Goal: Transaction & Acquisition: Purchase product/service

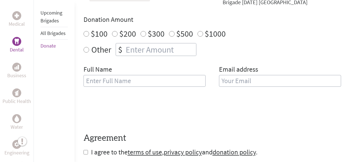
scroll to position [201, 0]
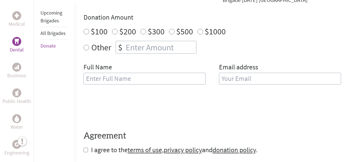
radio input "true"
click at [162, 42] on input "number" at bounding box center [161, 47] width 72 height 12
click at [141, 35] on div "$300" at bounding box center [153, 31] width 24 height 10
click at [143, 31] on input "$300" at bounding box center [144, 32] width 6 height 6
radio input "true"
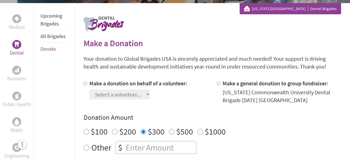
scroll to position [147, 0]
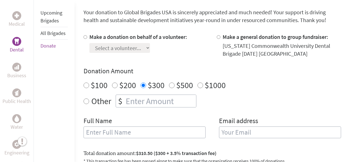
click at [85, 36] on input "Make a donation on behalf of a volunteer:" at bounding box center [86, 37] width 4 height 4
radio input "true"
click at [129, 49] on select "Select a volunteer... [PERSON_NAME] [PERSON_NAME] [PERSON_NAME] [PERSON_NAME] […" at bounding box center [119, 48] width 61 height 10
click at [188, 65] on div "Make a donation on behalf of a volunteer: Select a volunteer... [PERSON_NAME] […" at bounding box center [213, 89] width 258 height 112
